Goal: Task Accomplishment & Management: Manage account settings

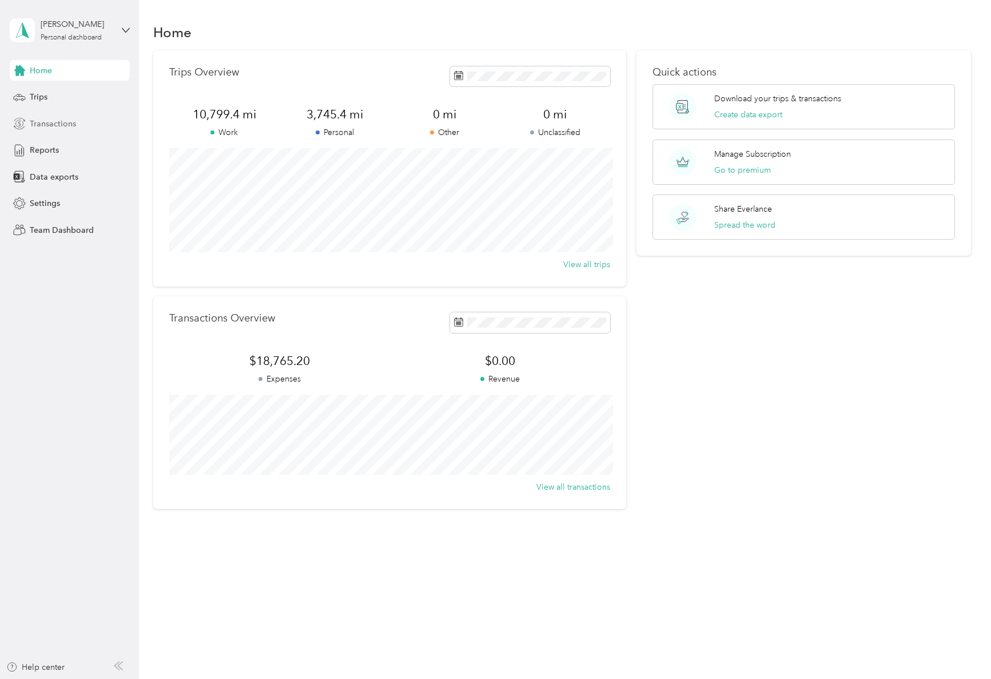
click at [60, 125] on span "Transactions" at bounding box center [53, 124] width 46 height 12
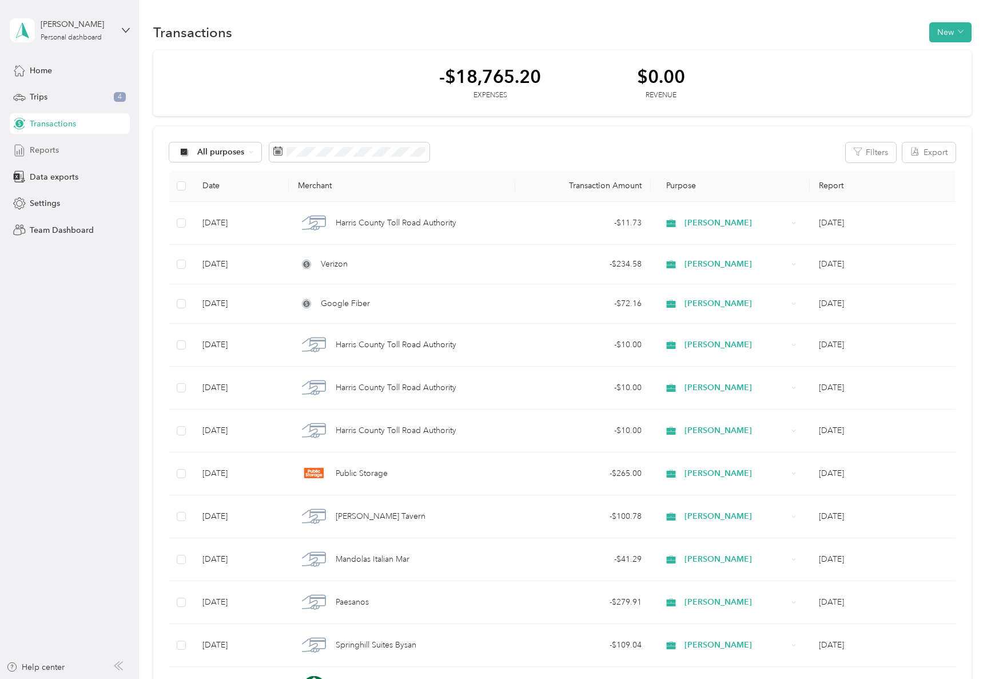
click at [42, 153] on span "Reports" at bounding box center [44, 150] width 29 height 12
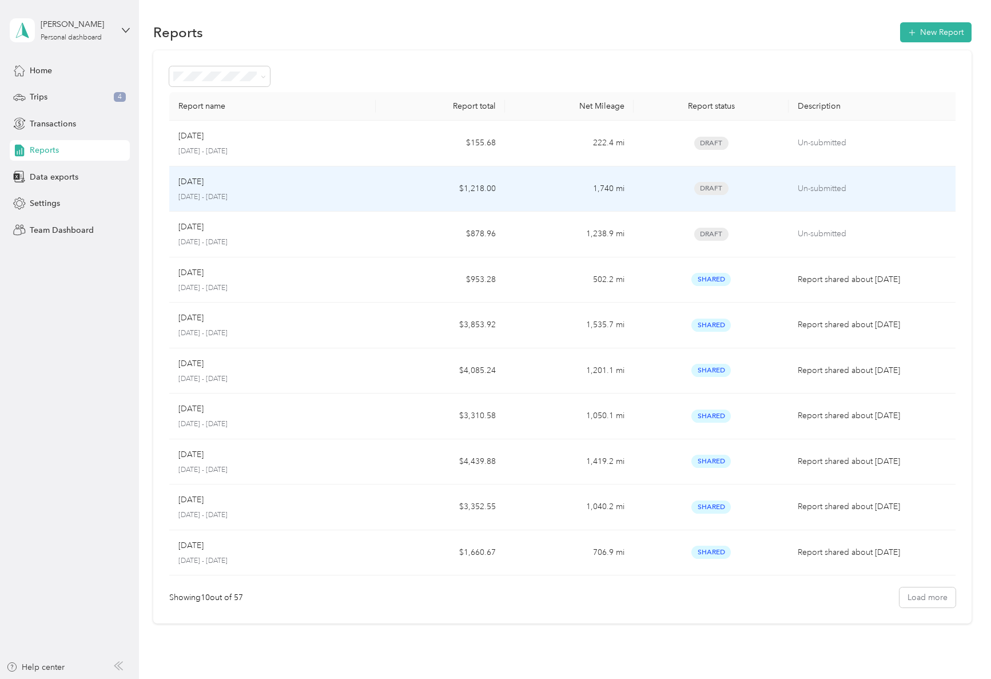
click at [269, 189] on div "Sep [DATE] - [DATE]" at bounding box center [272, 189] width 188 height 27
